Goal: Task Accomplishment & Management: Complete application form

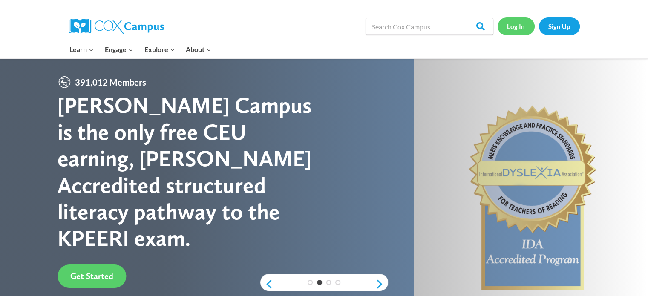
click at [525, 23] on link "Log In" at bounding box center [516, 25] width 37 height 17
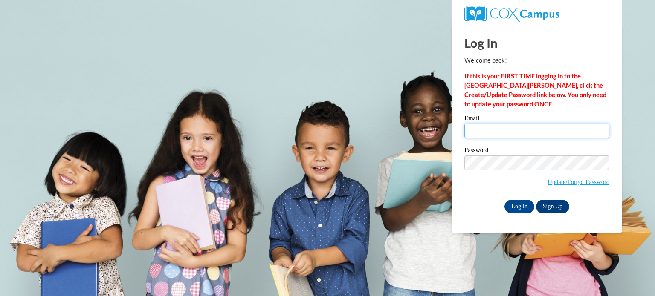
click at [546, 127] on input "Email" at bounding box center [536, 131] width 145 height 14
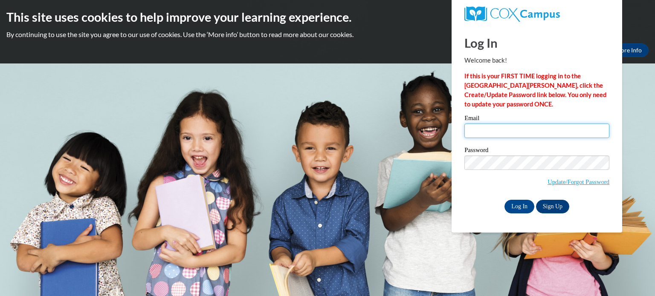
click at [546, 131] on input "Email" at bounding box center [536, 131] width 145 height 14
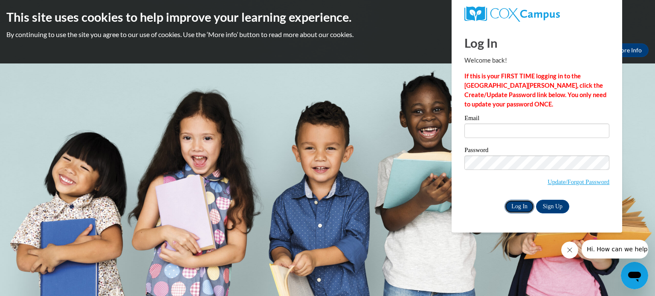
click at [520, 210] on input "Log In" at bounding box center [519, 207] width 30 height 14
click at [502, 130] on input "Email" at bounding box center [536, 131] width 145 height 14
type input "htobalsk@kusd.edu"
click at [529, 209] on input "Log In" at bounding box center [519, 207] width 30 height 14
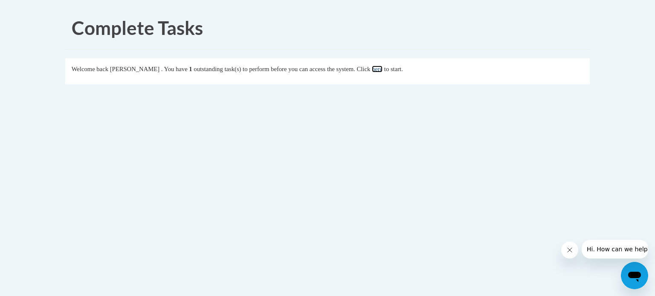
click at [382, 71] on link "here" at bounding box center [377, 69] width 11 height 7
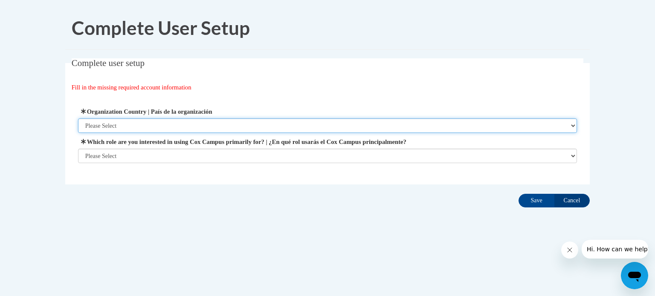
click at [145, 125] on select "Please Select United States | Estados Unidos Outside of the United States | Fue…" at bounding box center [327, 125] width 499 height 14
select select "ad49bcad-a171-4b2e-b99c-48b446064914"
click at [78, 118] on select "Please Select United States | Estados Unidos Outside of the United States | Fue…" at bounding box center [327, 125] width 499 height 14
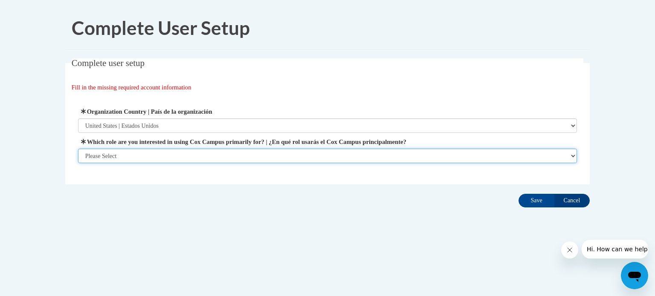
click at [104, 162] on select "Please Select College/University | Colegio/Universidad Community/Nonprofit Part…" at bounding box center [327, 156] width 499 height 14
select select "fbf2d438-af2f-41f8-98f1-81c410e29de3"
click at [78, 163] on select "Please Select College/University | Colegio/Universidad Community/Nonprofit Part…" at bounding box center [327, 156] width 499 height 14
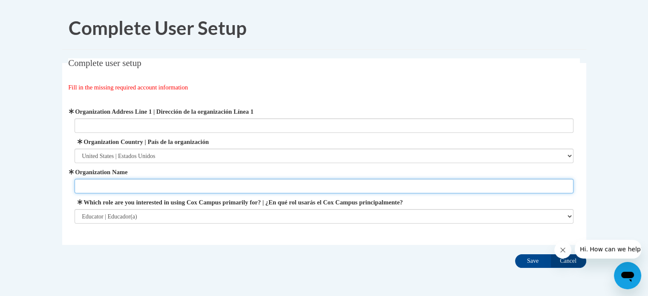
click at [135, 185] on input "Organization Name" at bounding box center [324, 186] width 499 height 14
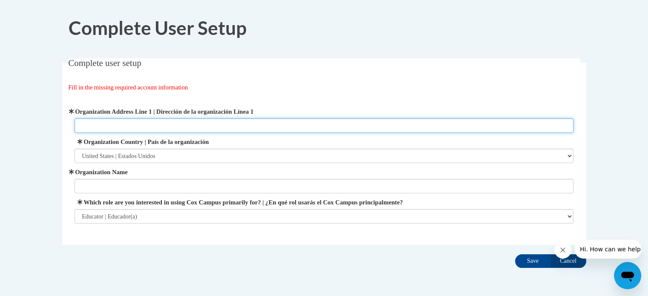
click at [133, 125] on input "Organization Address Line 1 | Dirección de la organización Línea 1" at bounding box center [324, 125] width 499 height 14
type input "10717 47th Ave"
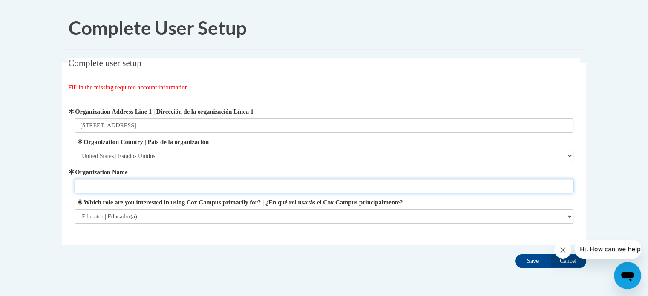
click at [117, 185] on input "Organization Name" at bounding box center [324, 186] width 499 height 14
type input "Prairie Lane Elementary School"
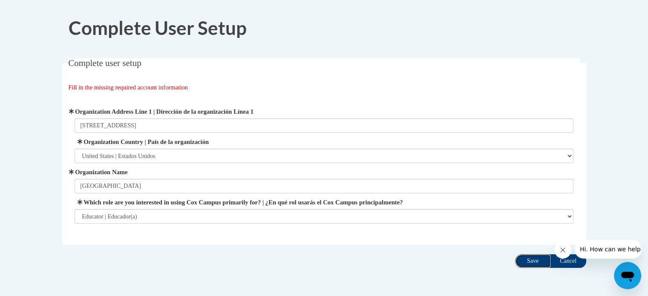
click at [528, 261] on input "Save" at bounding box center [533, 261] width 36 height 14
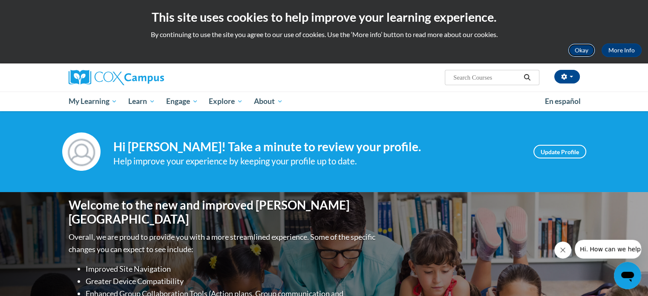
click at [584, 52] on button "Okay" at bounding box center [581, 50] width 27 height 14
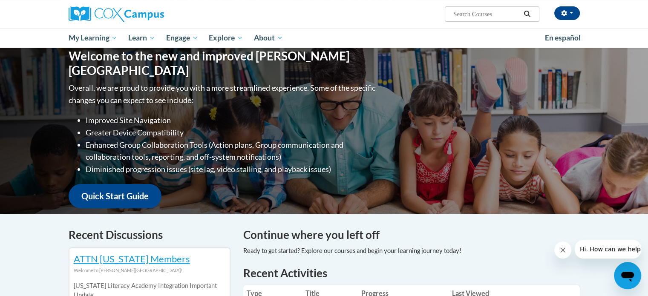
scroll to position [43, 0]
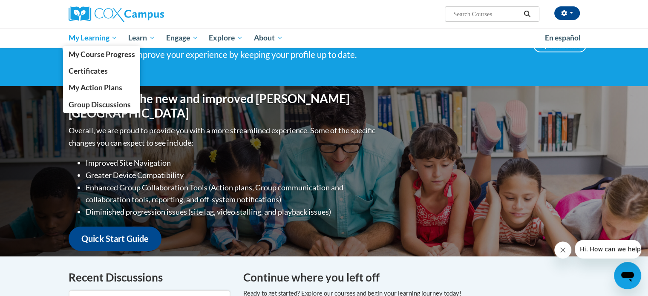
click at [80, 35] on span "My Learning" at bounding box center [92, 38] width 49 height 10
click at [84, 59] on span "My Course Progress" at bounding box center [101, 54] width 66 height 9
